Goal: Information Seeking & Learning: Understand process/instructions

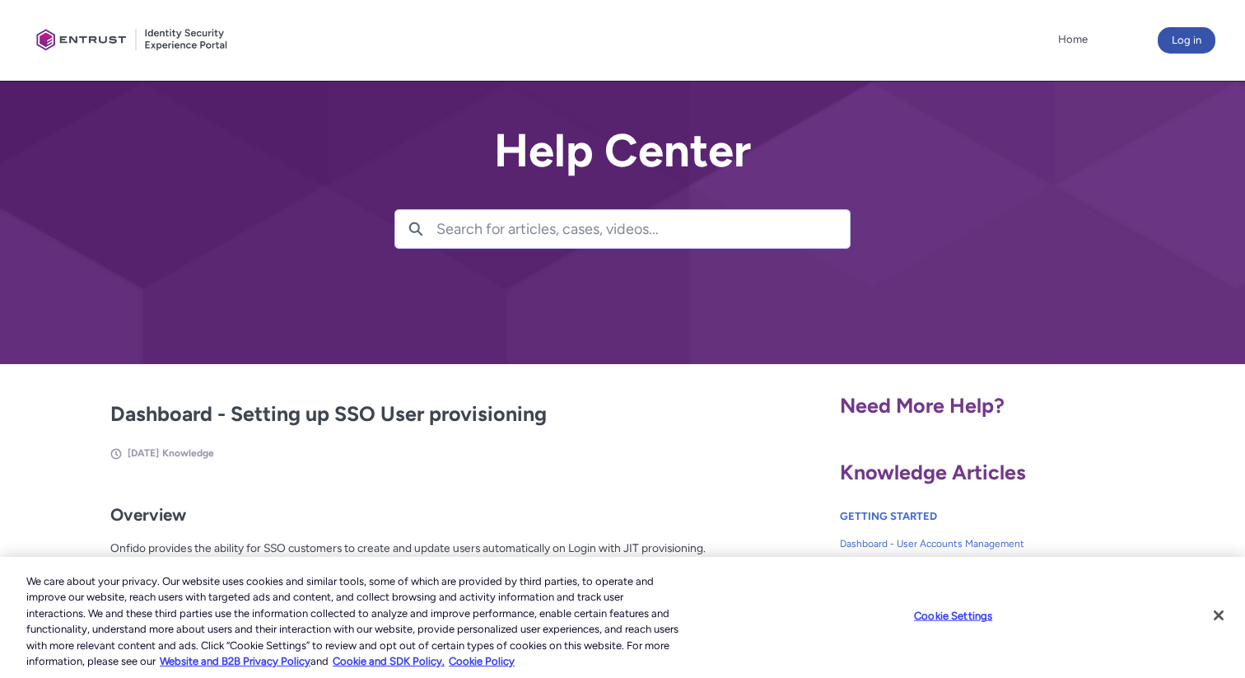
scroll to position [2, 0]
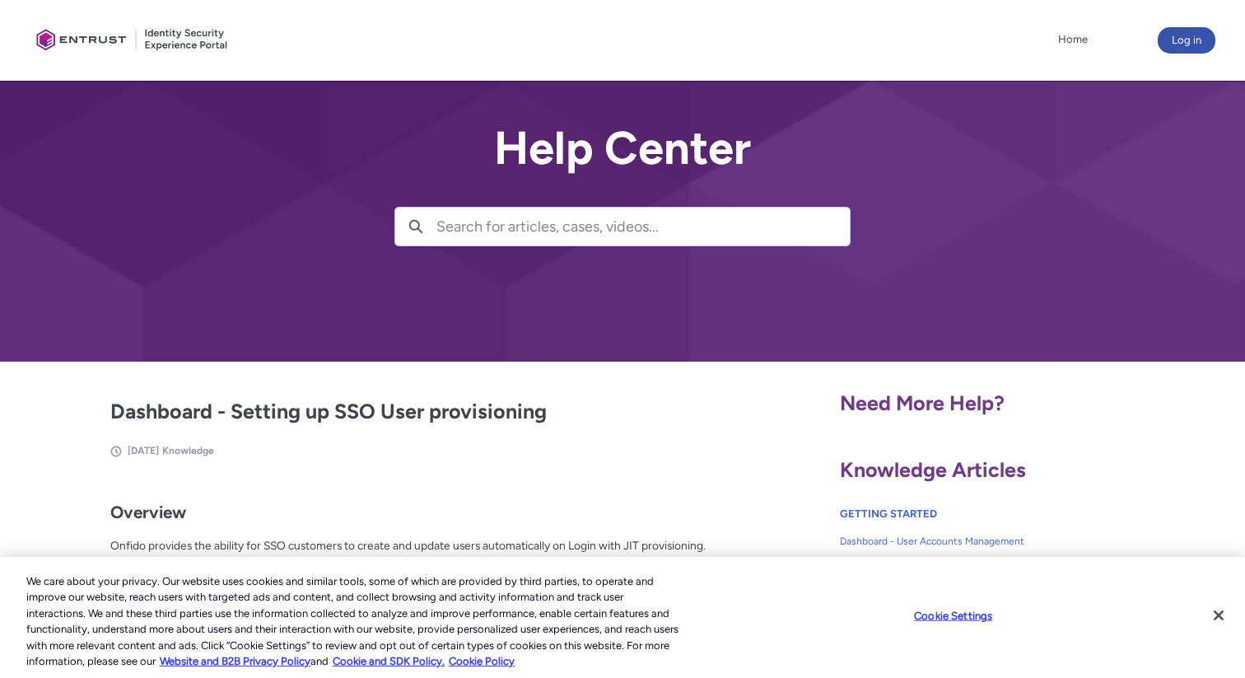
click at [1221, 615] on button "Close" at bounding box center [1219, 615] width 36 height 36
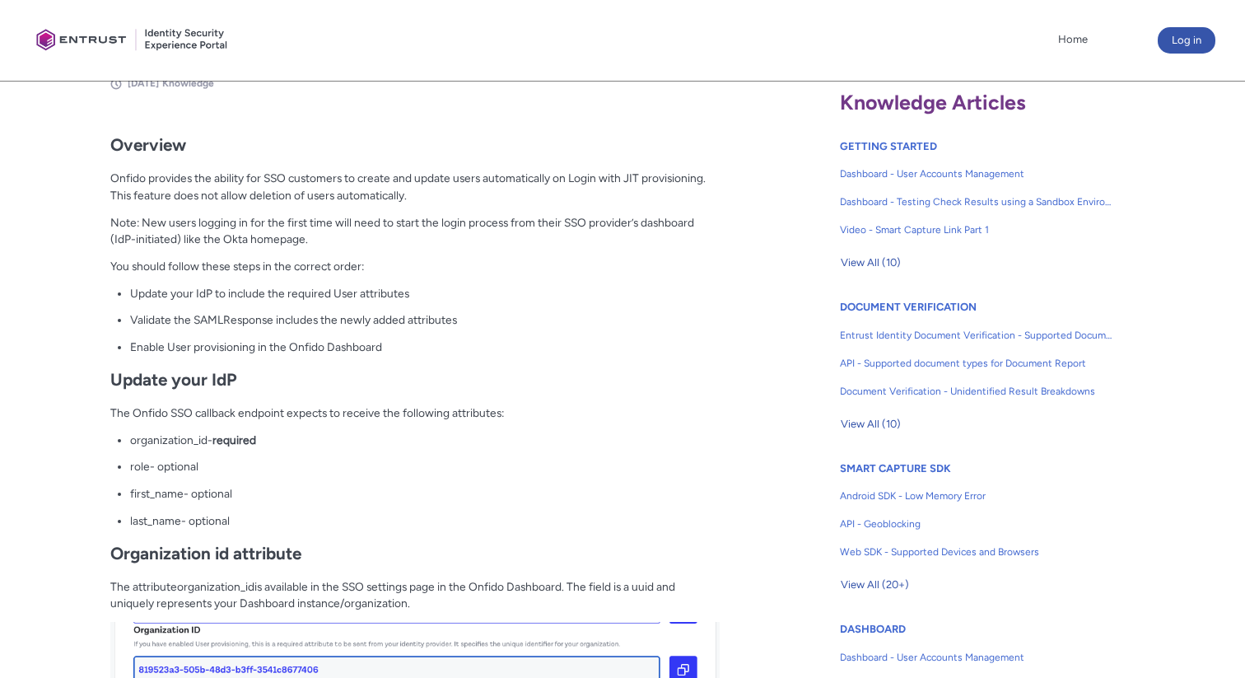
scroll to position [404, 0]
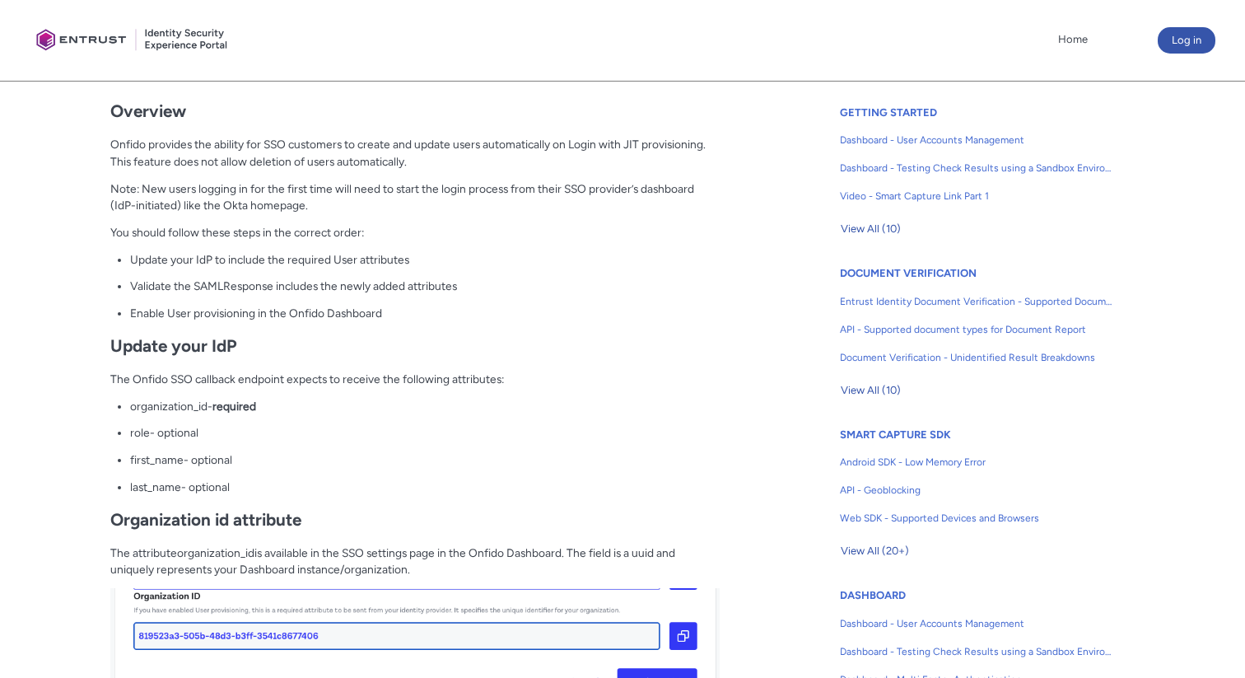
click at [292, 347] on h2 "Update your IdP" at bounding box center [414, 346] width 609 height 21
drag, startPoint x: 133, startPoint y: 409, endPoint x: 275, endPoint y: 407, distance: 142.5
click at [275, 407] on p "organization_id - required" at bounding box center [424, 406] width 589 height 17
drag, startPoint x: 133, startPoint y: 436, endPoint x: 172, endPoint y: 436, distance: 39.5
click at [172, 436] on p "role - optional" at bounding box center [424, 432] width 589 height 17
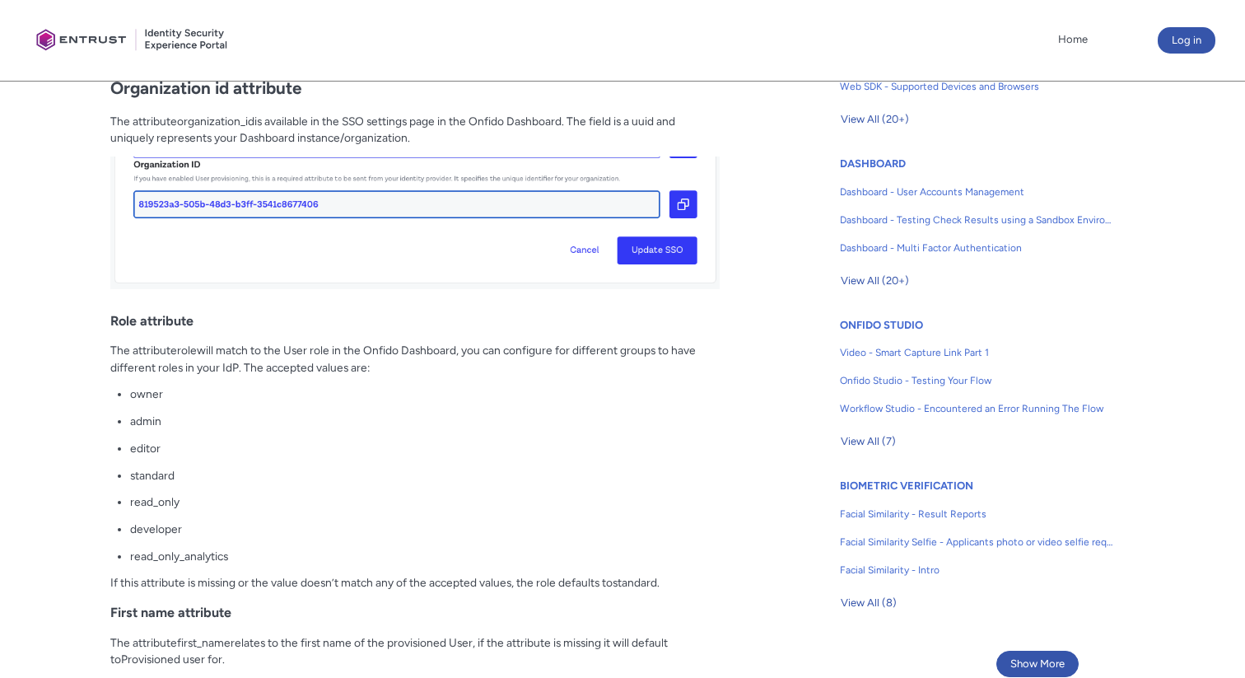
scroll to position [848, 0]
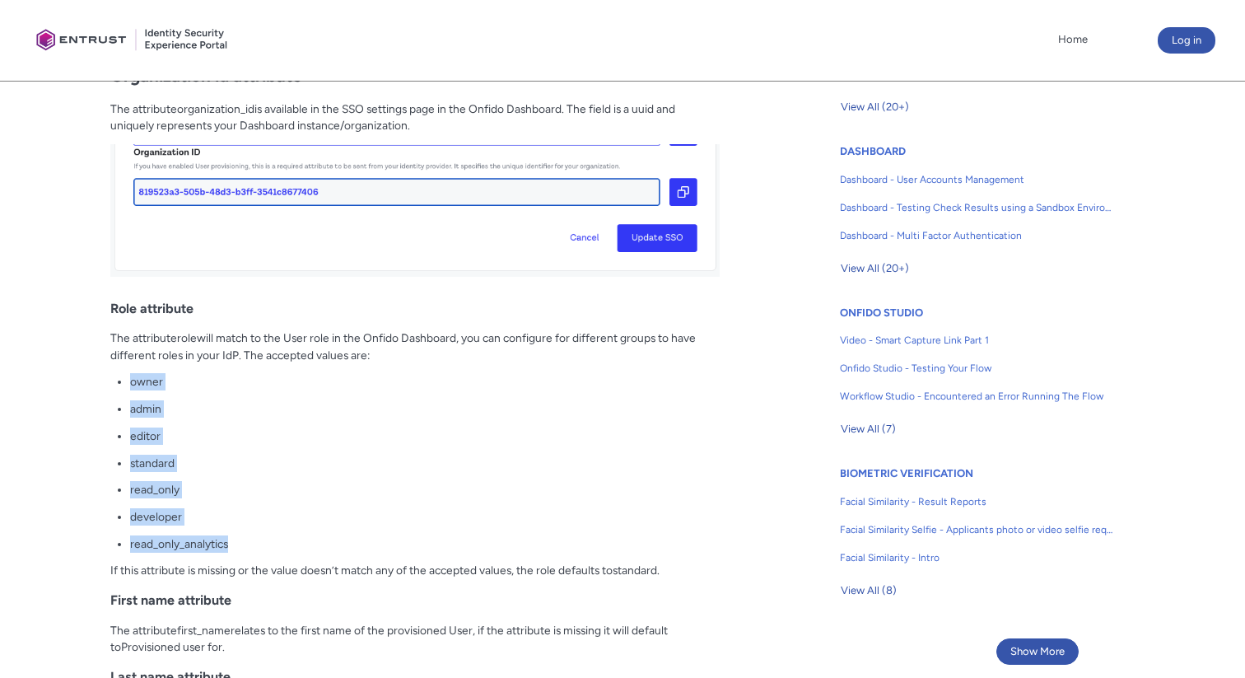
drag, startPoint x: 132, startPoint y: 385, endPoint x: 243, endPoint y: 543, distance: 192.6
click at [245, 543] on ul "owner admin editor standard read_only developer read_only_analytics" at bounding box center [424, 462] width 589 height 179
click at [191, 467] on p "standard" at bounding box center [424, 463] width 589 height 17
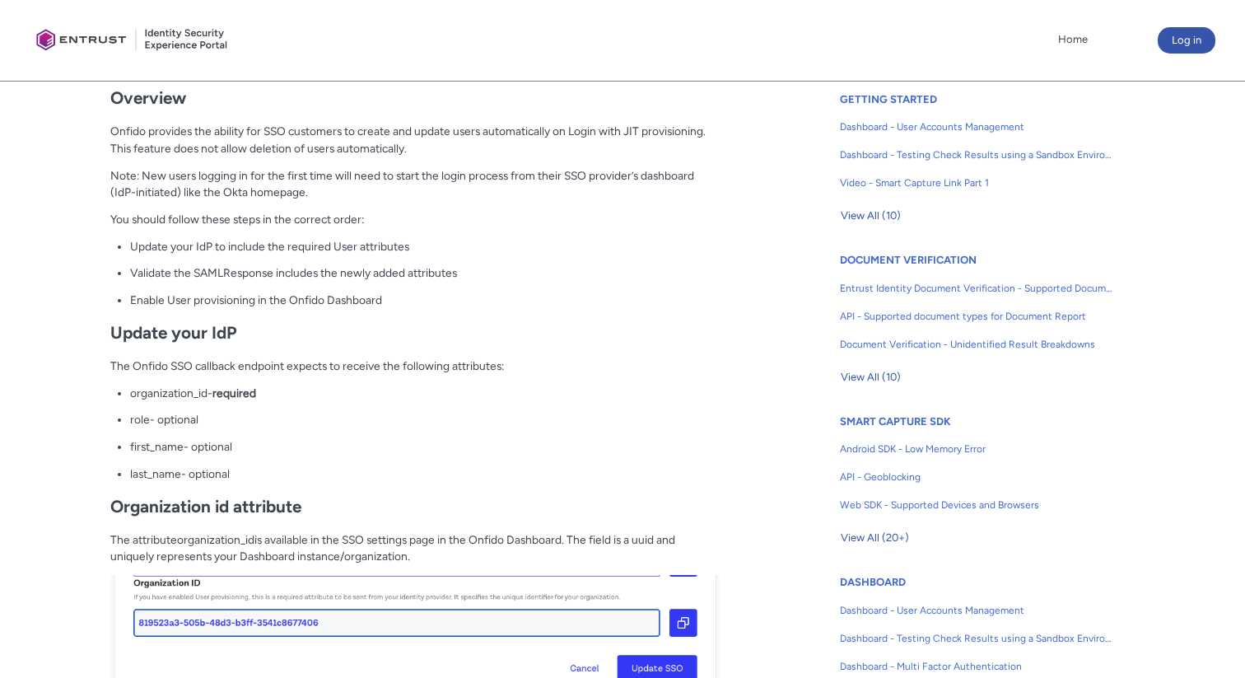
scroll to position [408, 0]
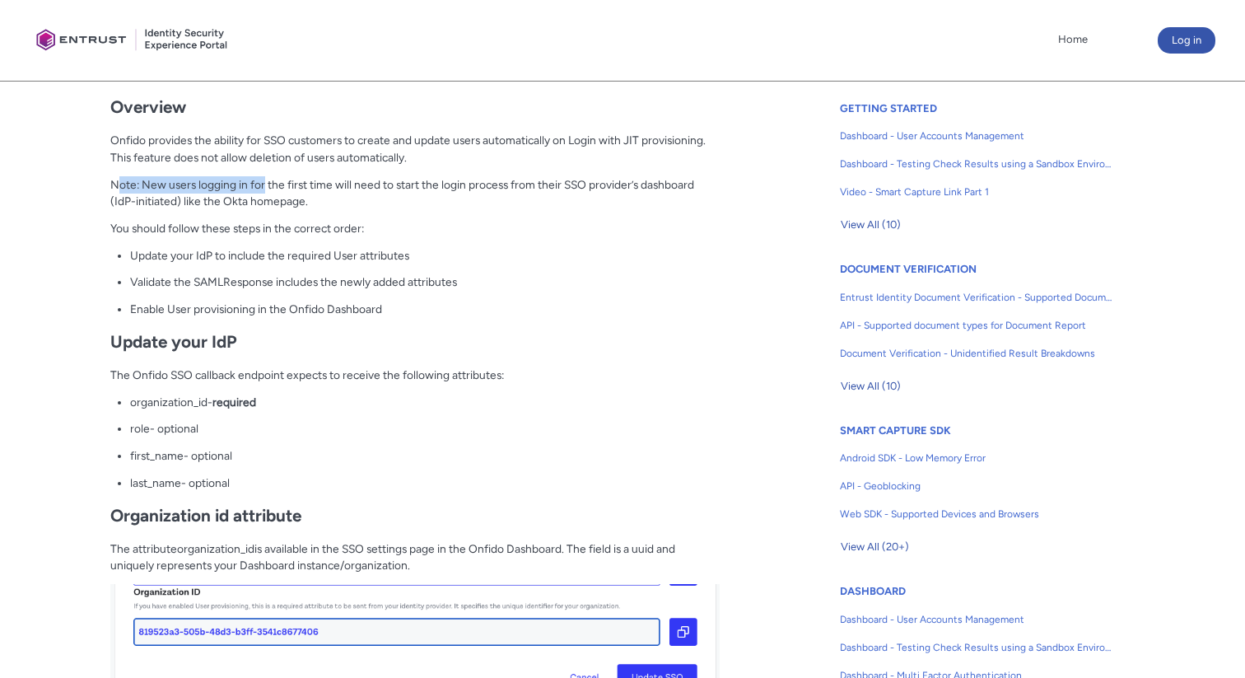
drag, startPoint x: 266, startPoint y: 189, endPoint x: 115, endPoint y: 189, distance: 150.7
click at [115, 189] on p "Note: New users logging in for the first time will need to start the login proc…" at bounding box center [414, 193] width 609 height 34
drag, startPoint x: 567, startPoint y: 185, endPoint x: 620, endPoint y: 185, distance: 53.5
click at [620, 185] on p "Note: New users logging in for the first time will need to start the login proc…" at bounding box center [414, 193] width 609 height 34
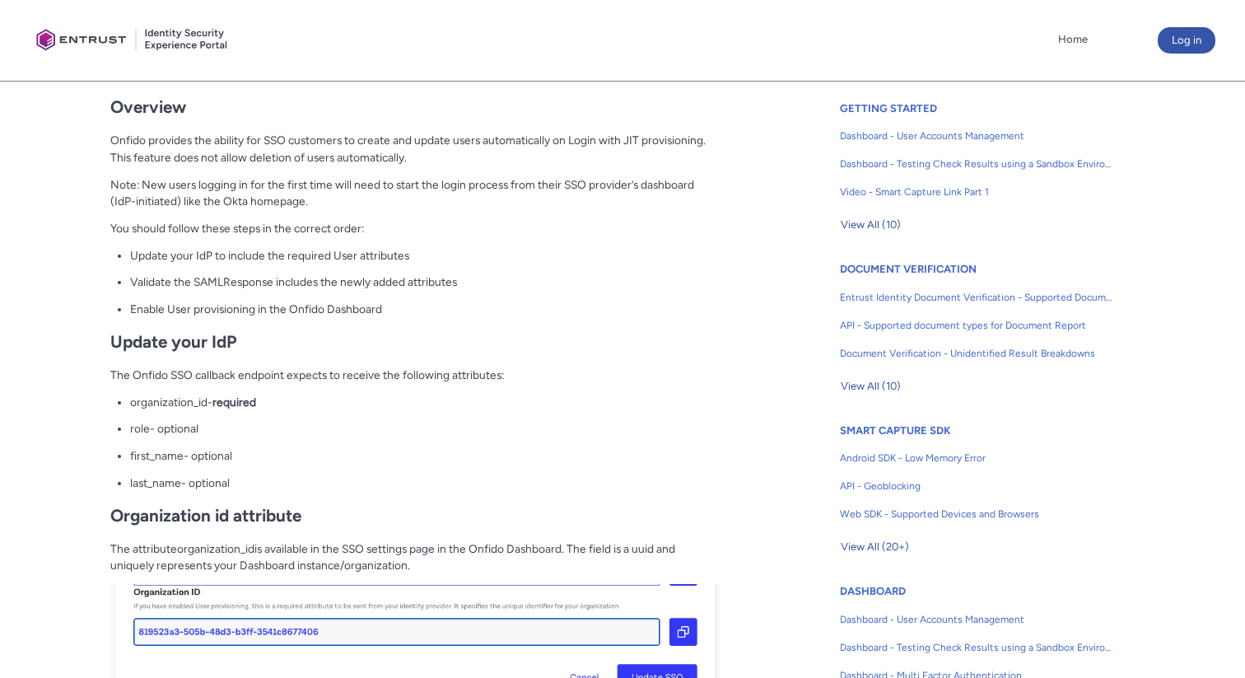
click at [699, 185] on p "Note: New users logging in for the first time will need to start the login proc…" at bounding box center [414, 193] width 609 height 34
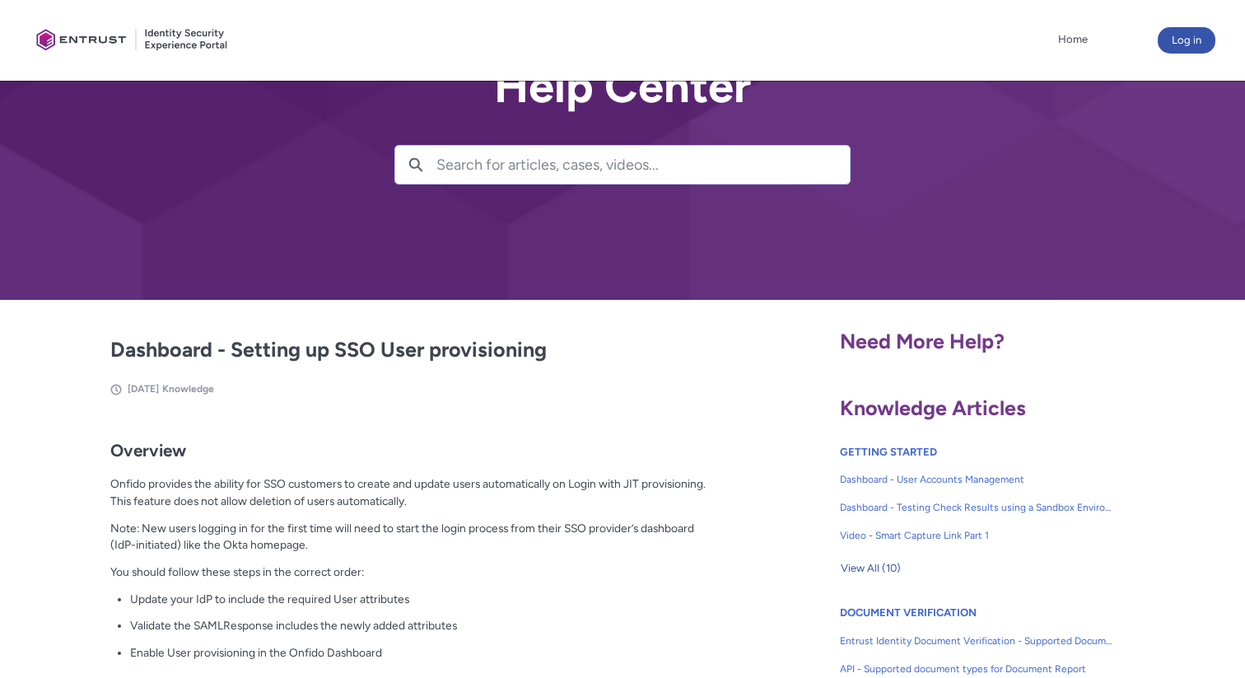
scroll to position [0, 0]
